Goal: Information Seeking & Learning: Check status

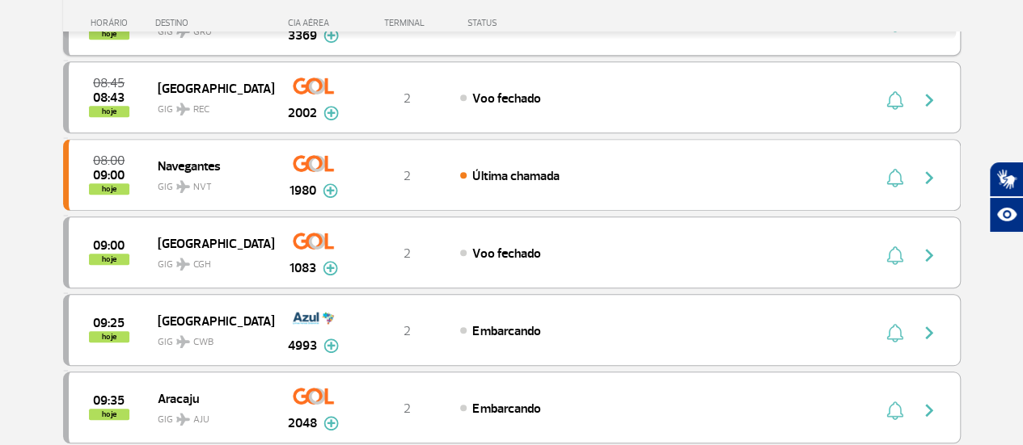
scroll to position [404, 0]
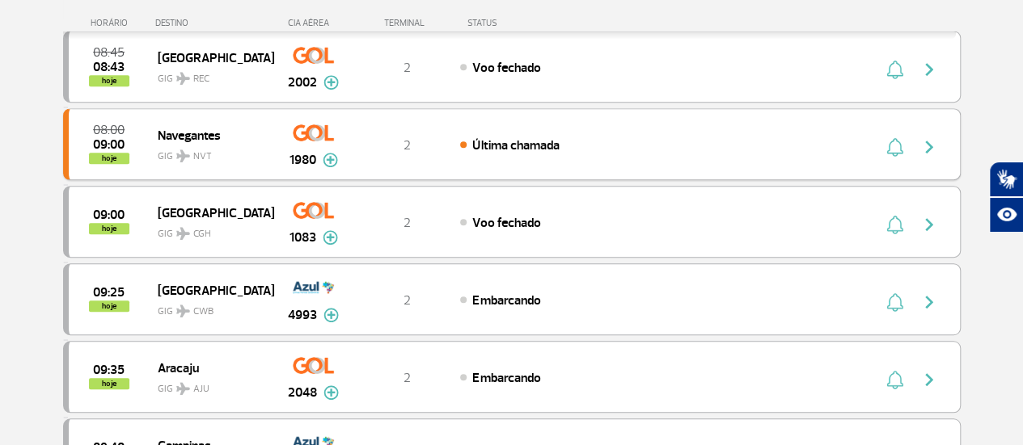
click at [684, 146] on div "Última chamada" at bounding box center [638, 145] width 357 height 18
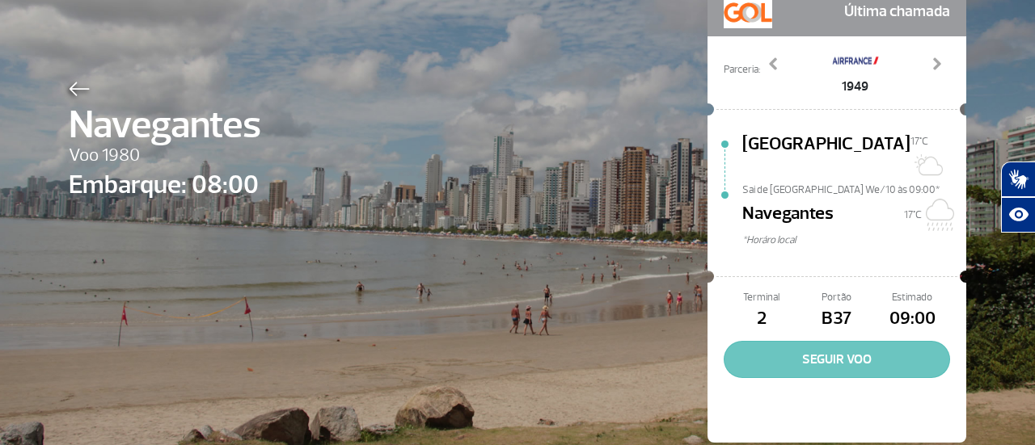
scroll to position [120, 0]
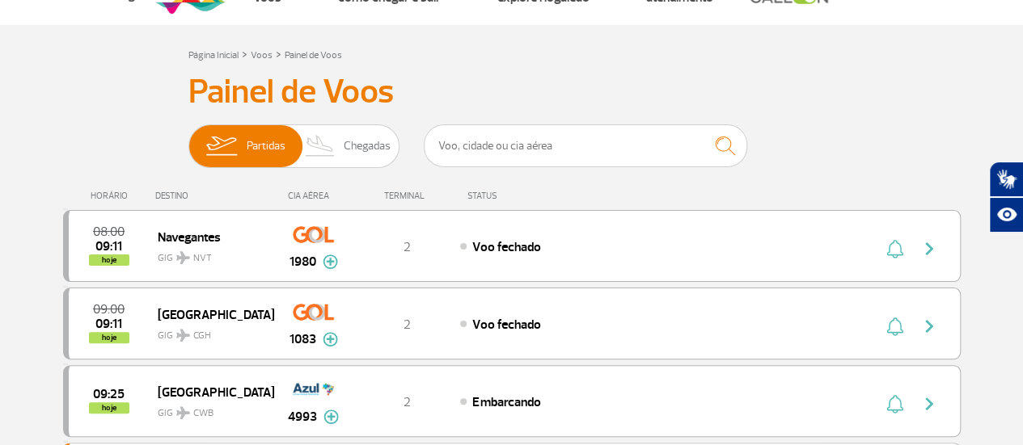
scroll to position [81, 0]
